Goal: Information Seeking & Learning: Learn about a topic

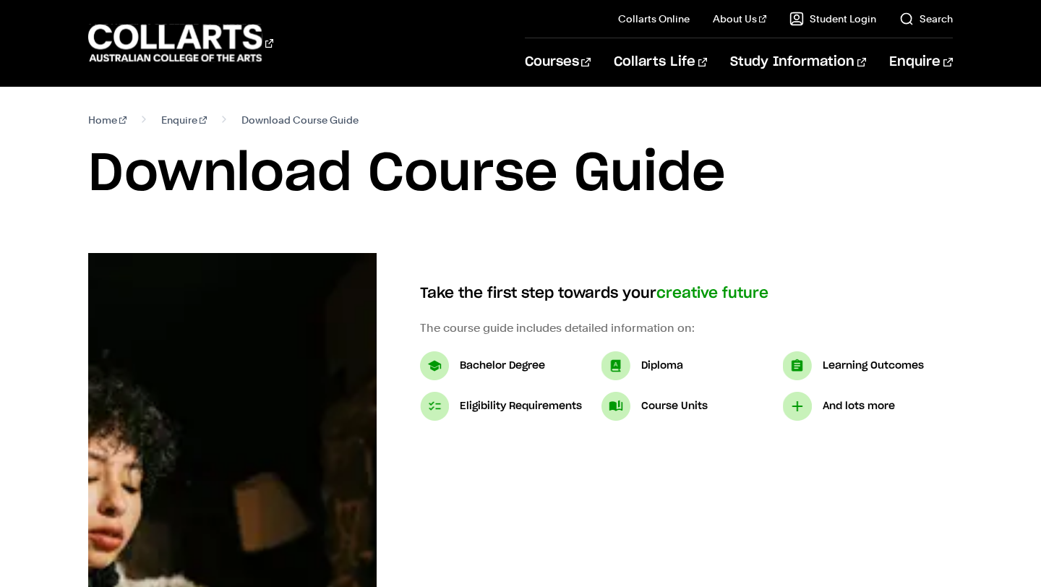
click at [621, 367] on img at bounding box center [616, 365] width 29 height 29
click at [671, 369] on p "Diploma" at bounding box center [663, 365] width 42 height 17
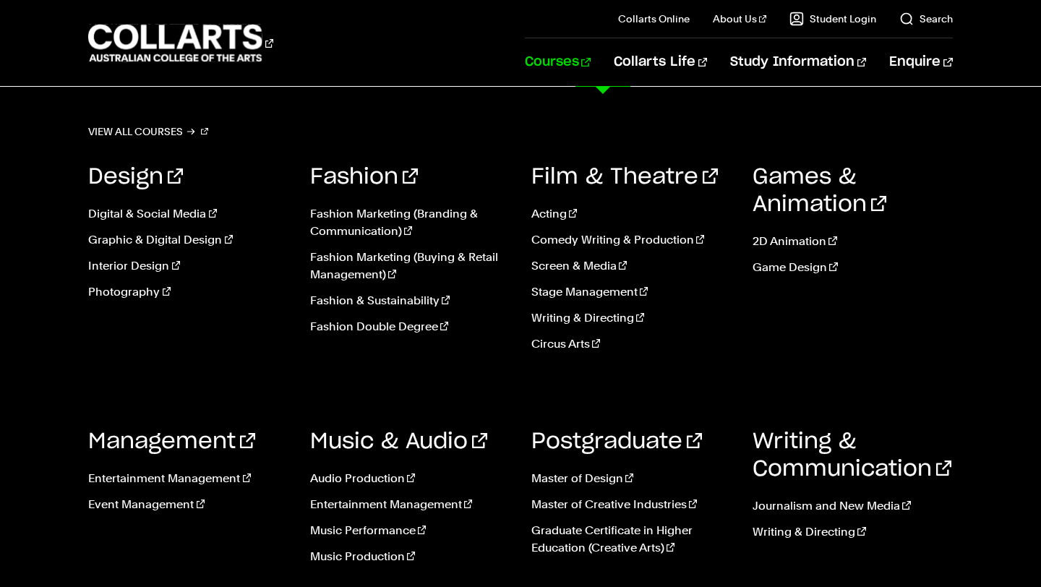
scroll to position [521, 0]
click at [396, 449] on link "Music & Audio" at bounding box center [398, 442] width 177 height 22
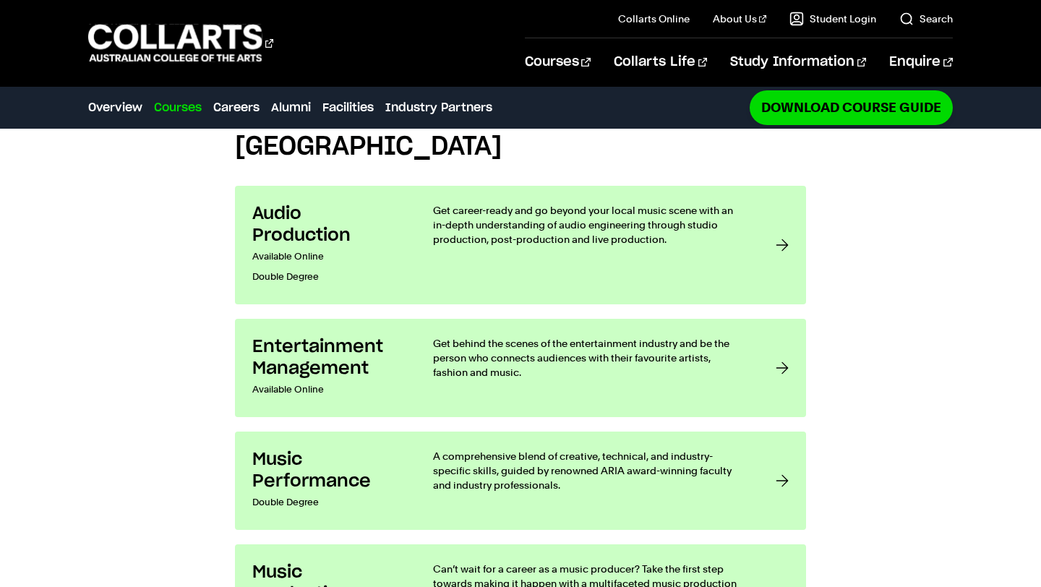
scroll to position [1168, 0]
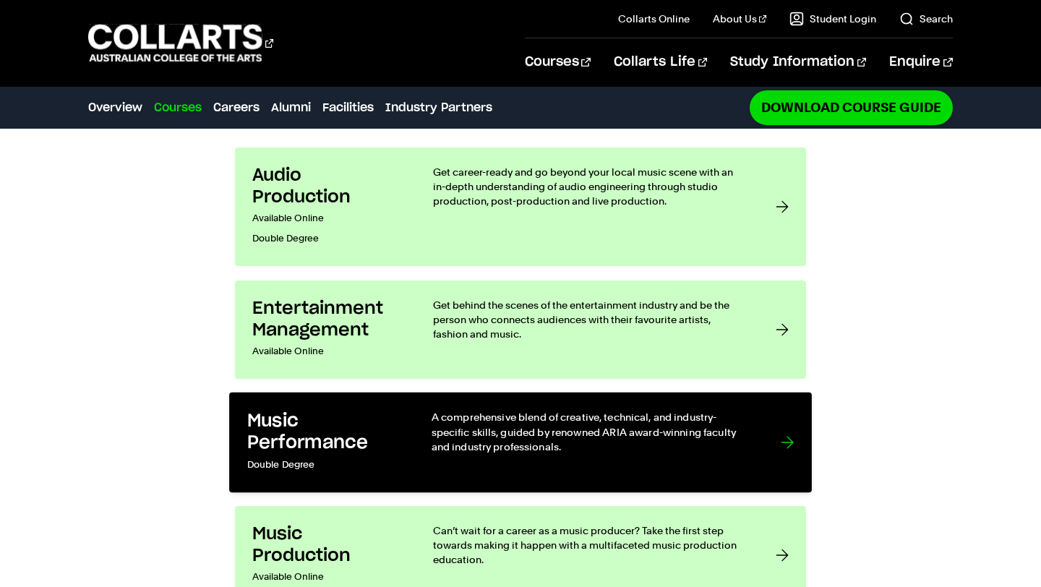
click at [749, 410] on p "A comprehensive blend of creative, technical, and industry-specific skills, gui…" at bounding box center [592, 432] width 320 height 44
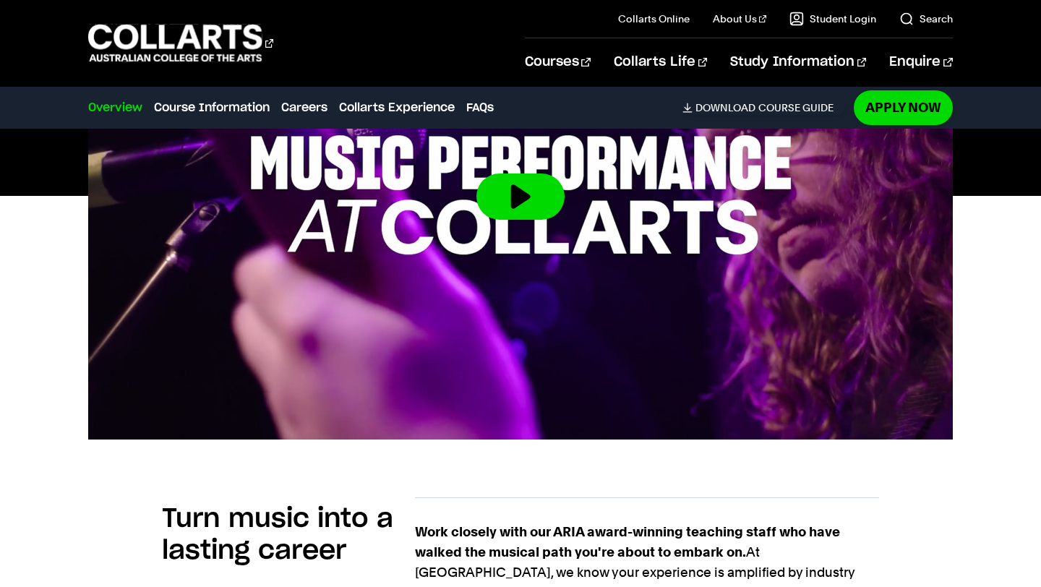
scroll to position [642, 0]
